Goal: Information Seeking & Learning: Learn about a topic

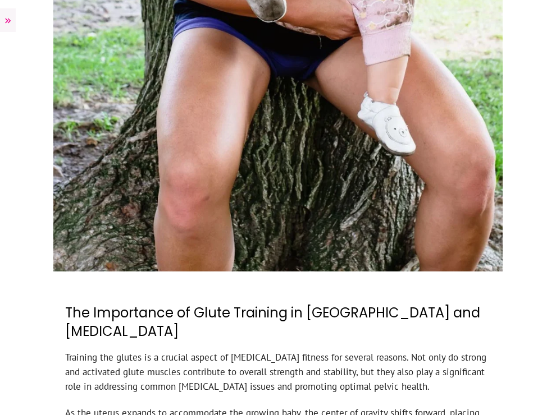
scroll to position [512, 0]
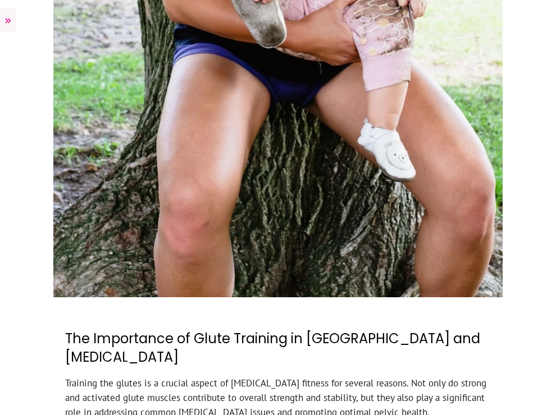
click at [9, 21] on icon at bounding box center [8, 20] width 6 height 5
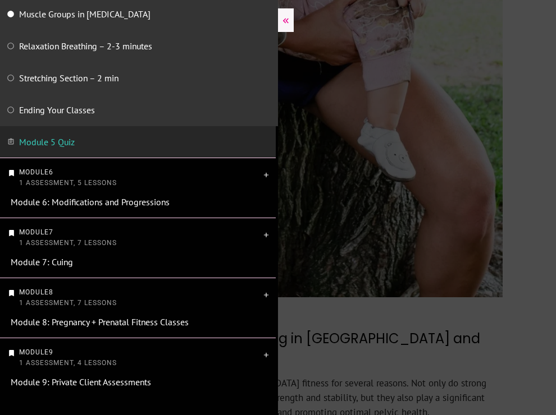
scroll to position [660, 2]
click at [69, 180] on span "1 Assessment, 5 Lessons" at bounding box center [68, 184] width 98 height 8
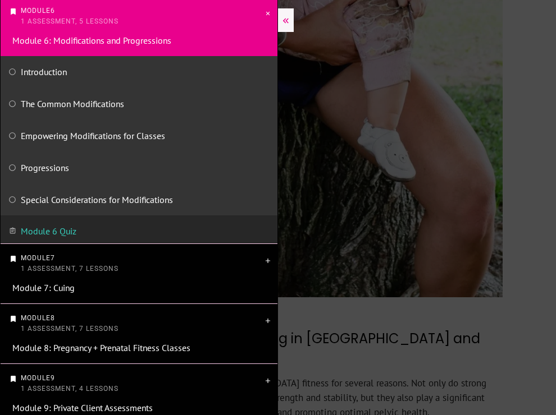
scroll to position [471, 0]
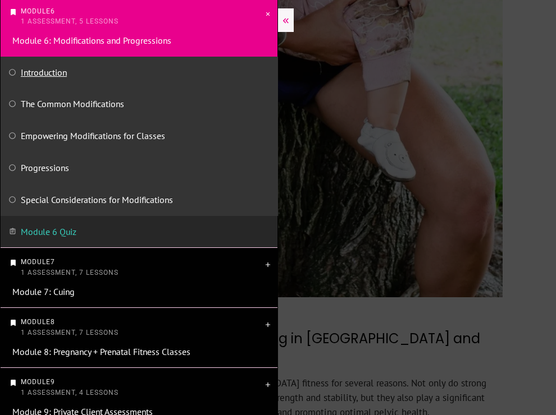
click at [56, 73] on link "Introduction" at bounding box center [44, 72] width 46 height 11
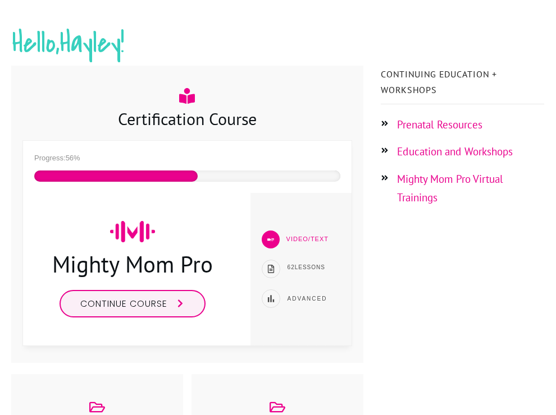
scroll to position [175, 0]
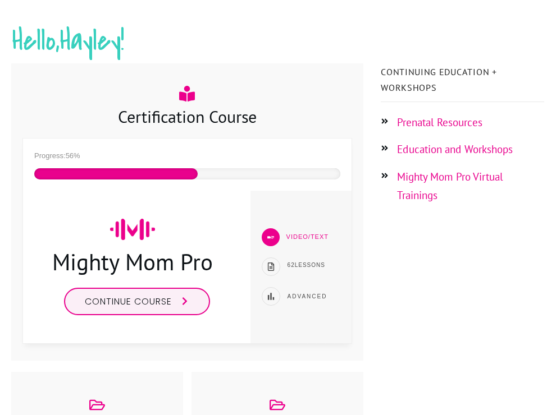
click at [191, 299] on link "Continue course" at bounding box center [137, 301] width 146 height 27
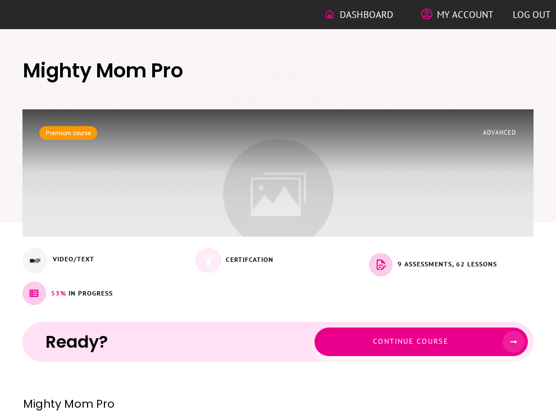
click at [448, 338] on span "Continue course" at bounding box center [411, 342] width 76 height 10
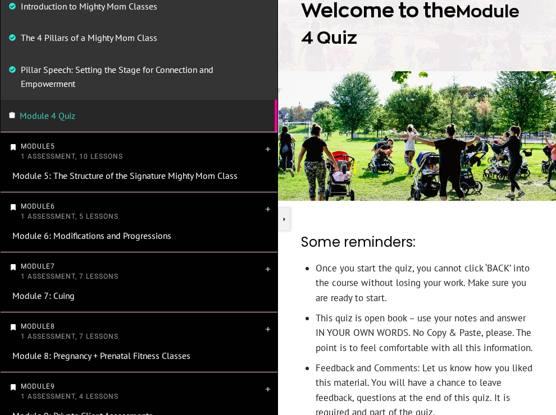
scroll to position [425, 0]
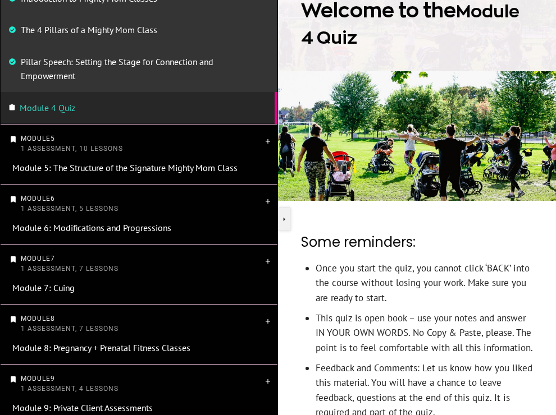
click at [175, 149] on p "Module 5 1 Assessment, 10 Lessons" at bounding box center [142, 144] width 242 height 21
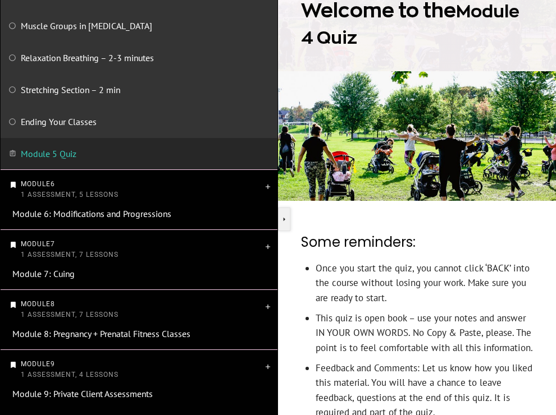
click at [143, 185] on p "Module 6 1 Assessment, 5 Lessons" at bounding box center [142, 189] width 242 height 21
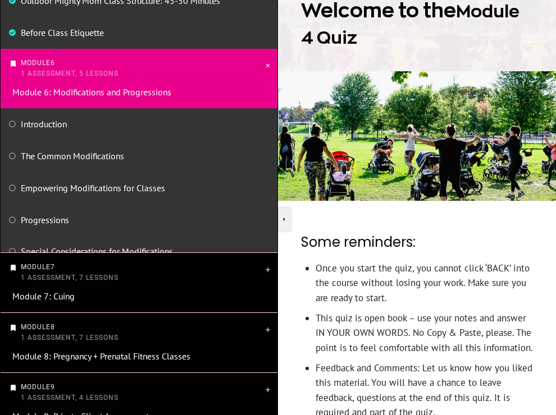
scroll to position [473, 0]
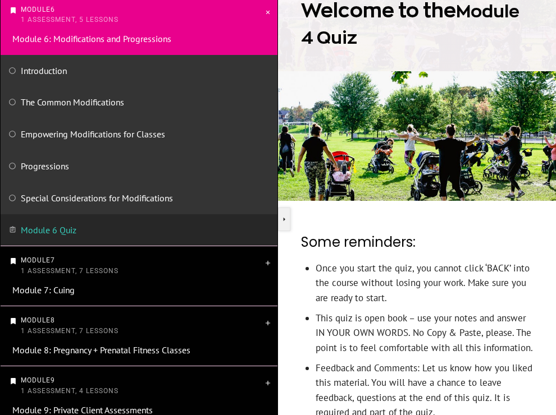
click at [89, 60] on div "Introduction" at bounding box center [139, 71] width 277 height 32
click at [52, 79] on div "Introduction" at bounding box center [139, 71] width 277 height 32
click at [52, 70] on link "Introduction" at bounding box center [44, 70] width 46 height 11
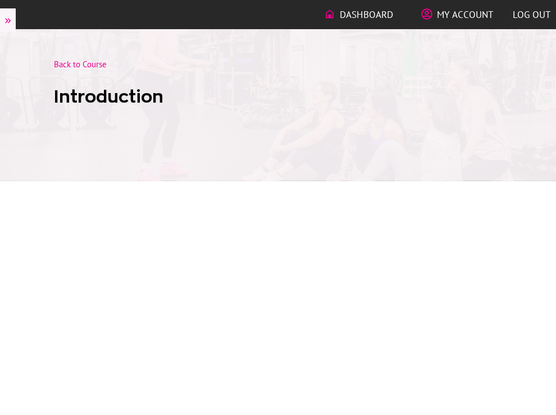
click at [14, 68] on div at bounding box center [278, 105] width 556 height 152
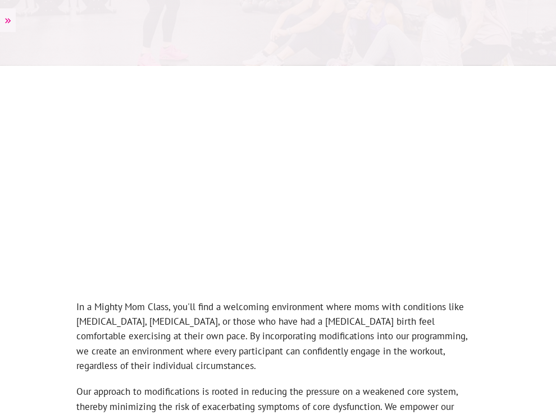
scroll to position [313, 0]
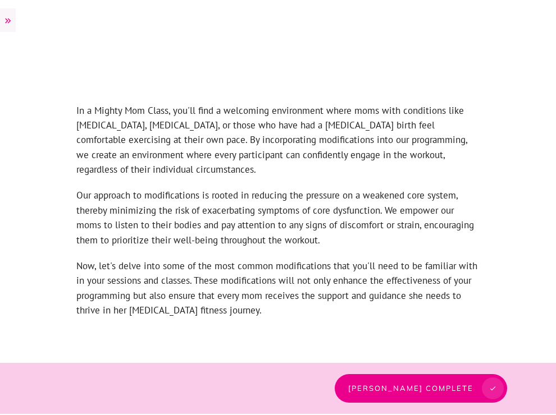
click at [437, 387] on span "[PERSON_NAME] complete" at bounding box center [410, 388] width 125 height 9
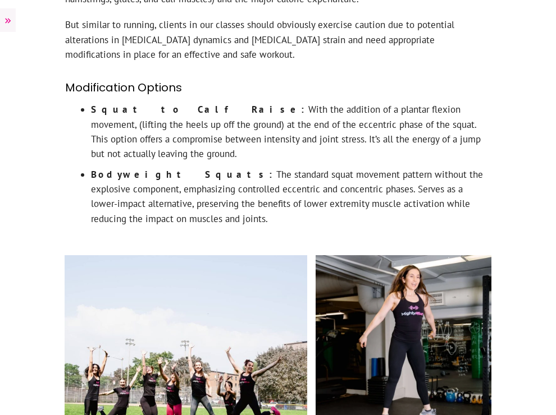
scroll to position [5800, 0]
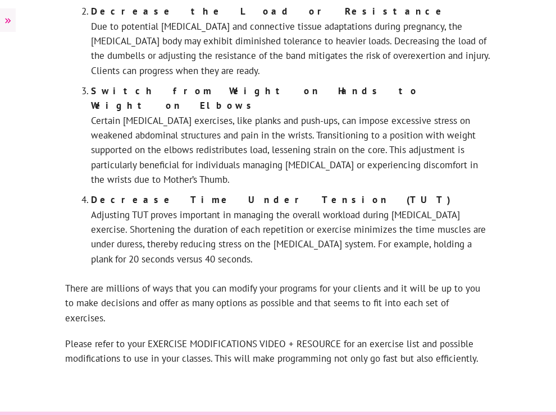
scroll to position [567, 0]
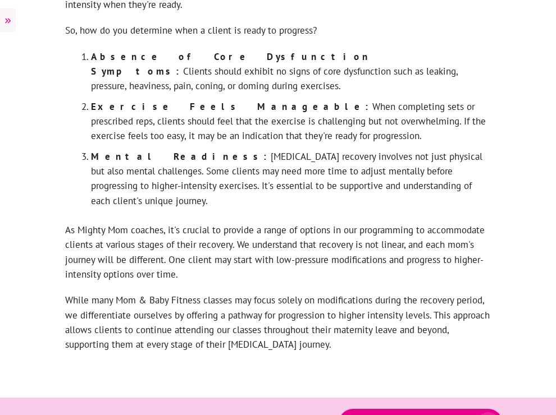
scroll to position [787, 0]
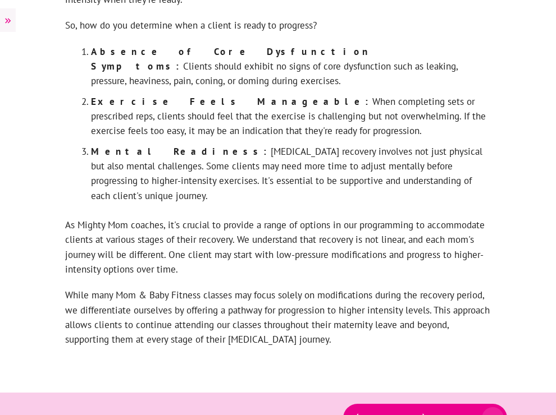
click at [471, 414] on span "[PERSON_NAME] complete" at bounding box center [414, 418] width 117 height 8
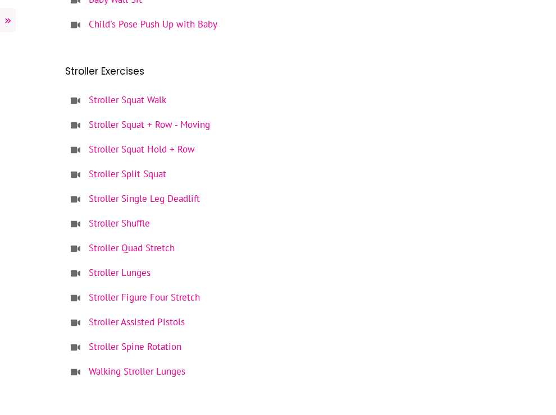
scroll to position [2982, 0]
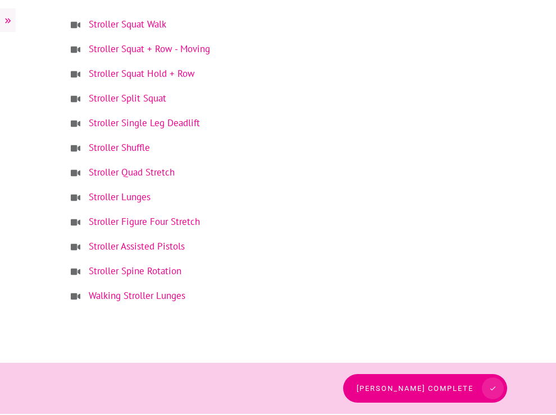
click at [450, 402] on link "[PERSON_NAME] complete" at bounding box center [425, 388] width 164 height 29
click at [449, 382] on link "[PERSON_NAME] complete" at bounding box center [425, 388] width 164 height 29
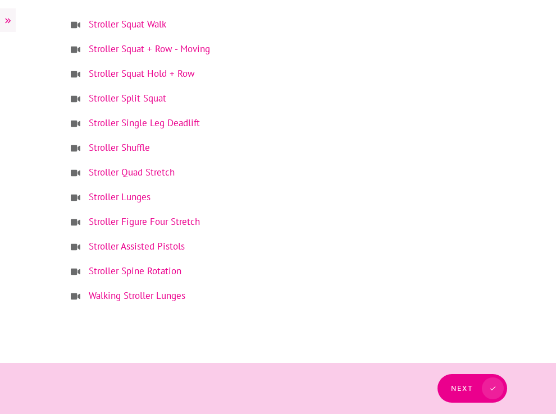
click at [465, 387] on span "Next" at bounding box center [462, 388] width 22 height 8
